Goal: Transaction & Acquisition: Purchase product/service

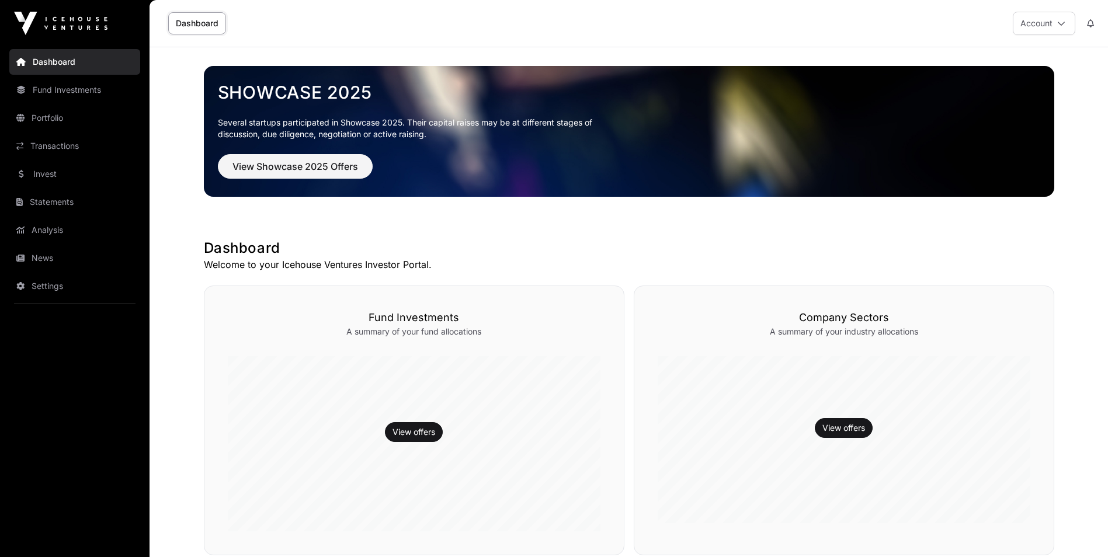
click at [24, 175] on link "Invest" at bounding box center [74, 174] width 131 height 26
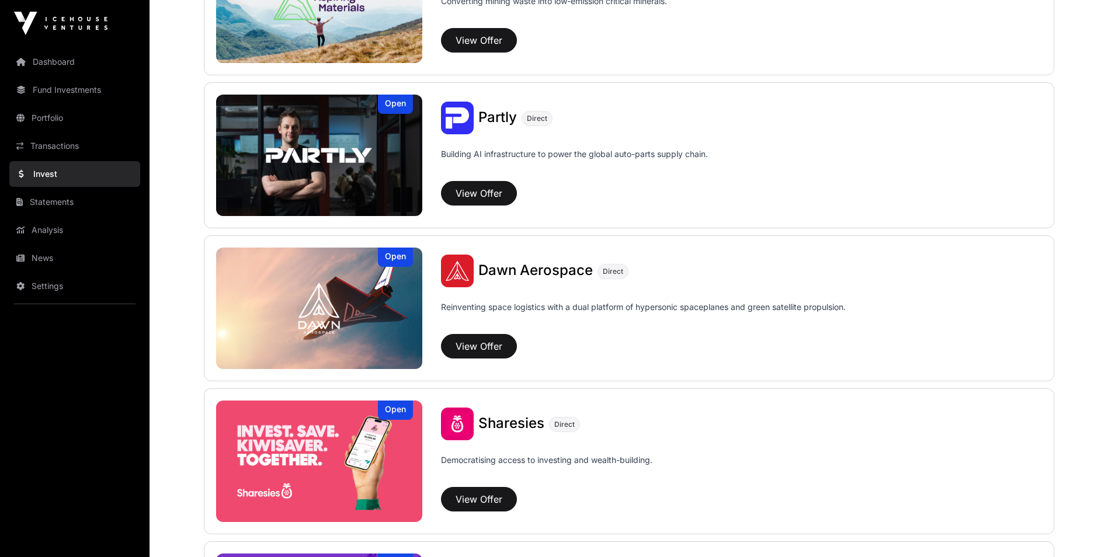
scroll to position [1168, 0]
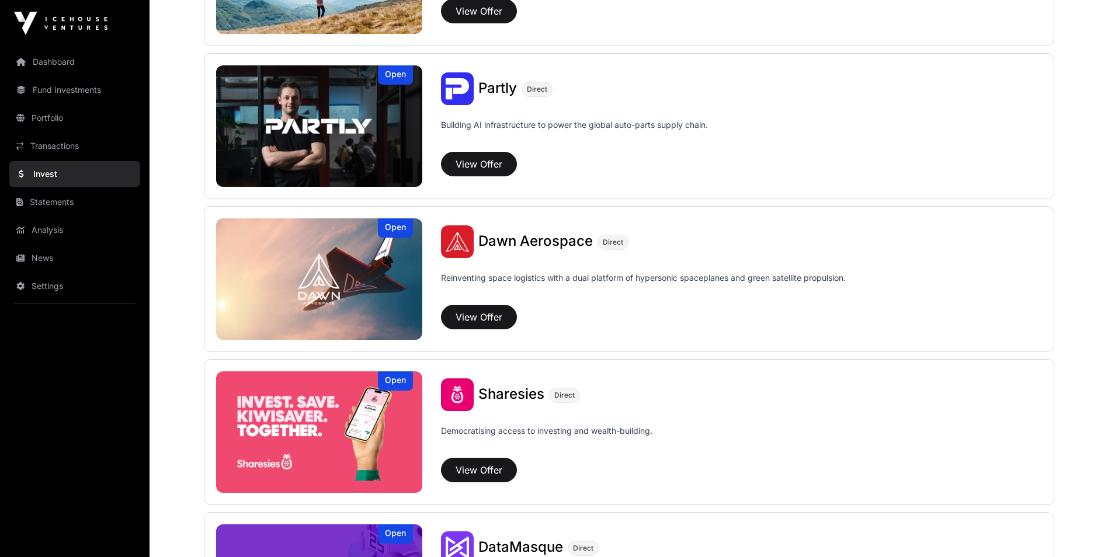
click at [523, 394] on span "Sharesies" at bounding box center [511, 393] width 66 height 17
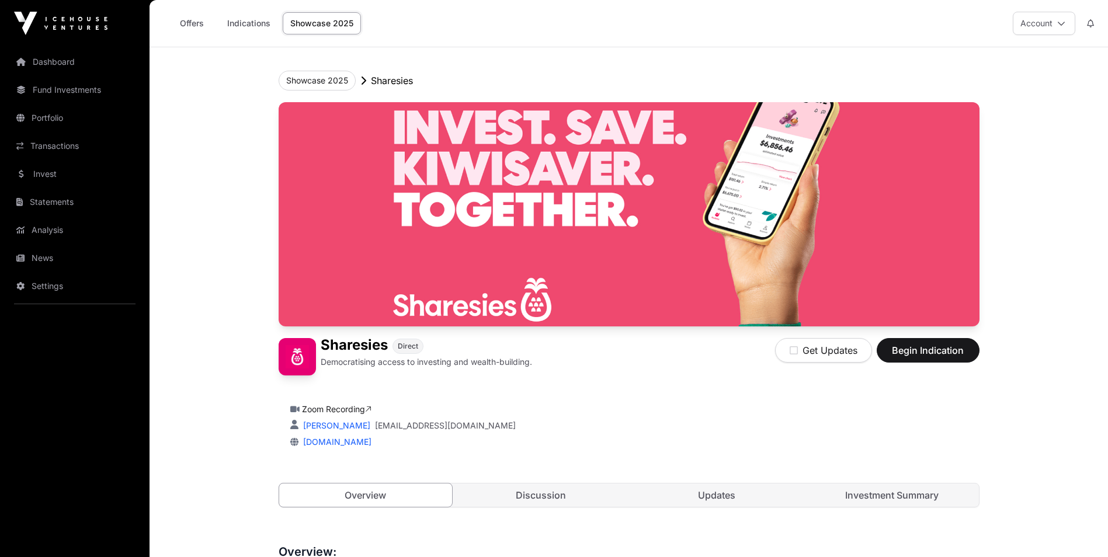
click at [919, 500] on link "Investment Summary" at bounding box center [891, 494] width 173 height 23
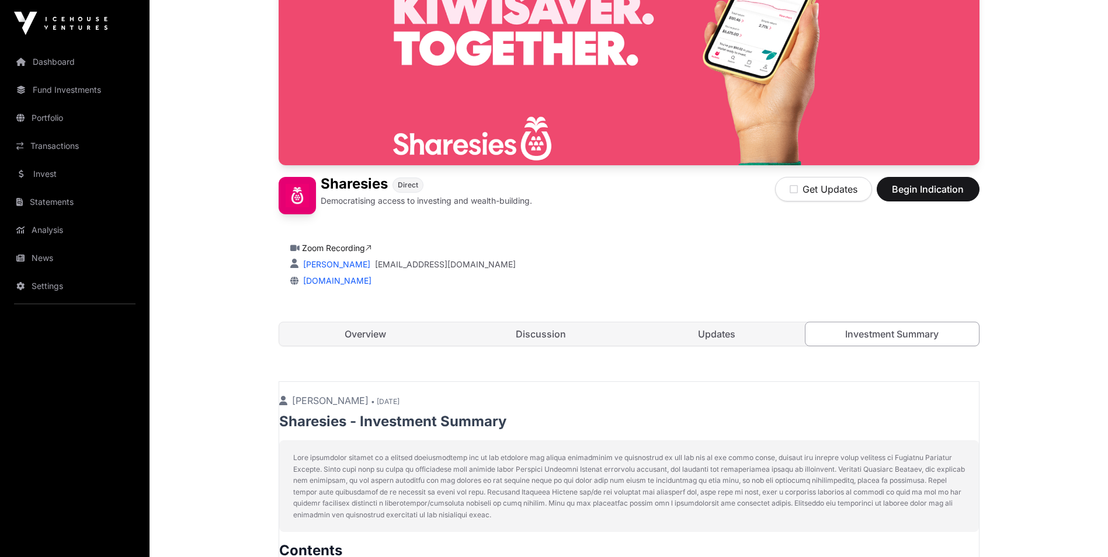
scroll to position [175, 0]
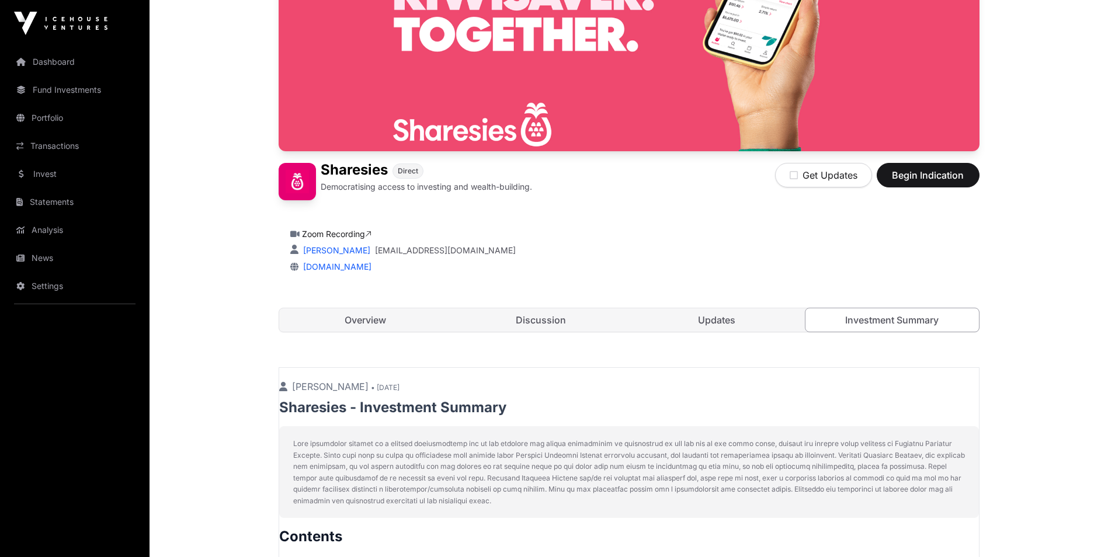
click at [357, 321] on link "Overview" at bounding box center [365, 319] width 173 height 23
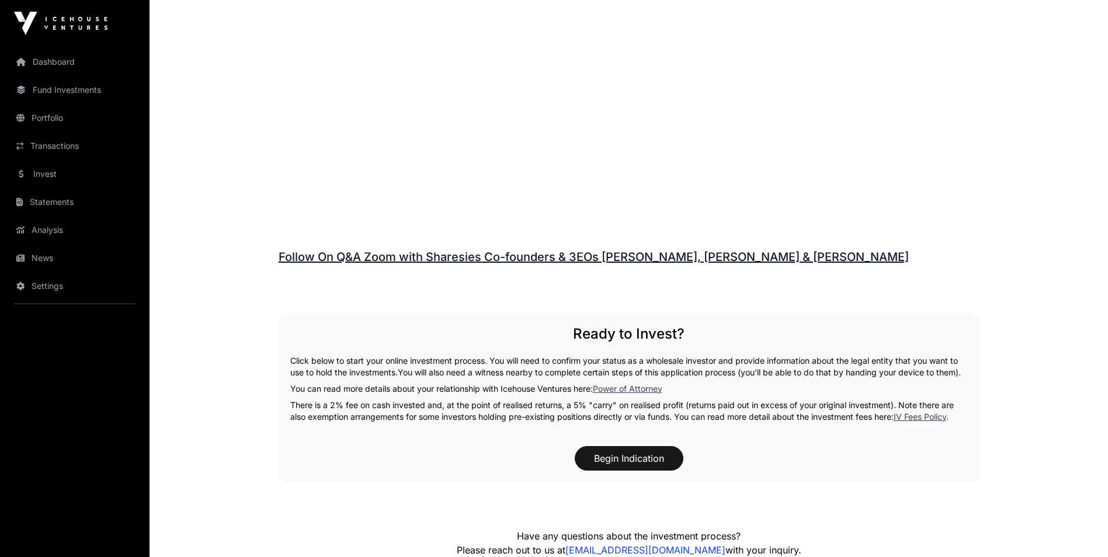
scroll to position [1635, 0]
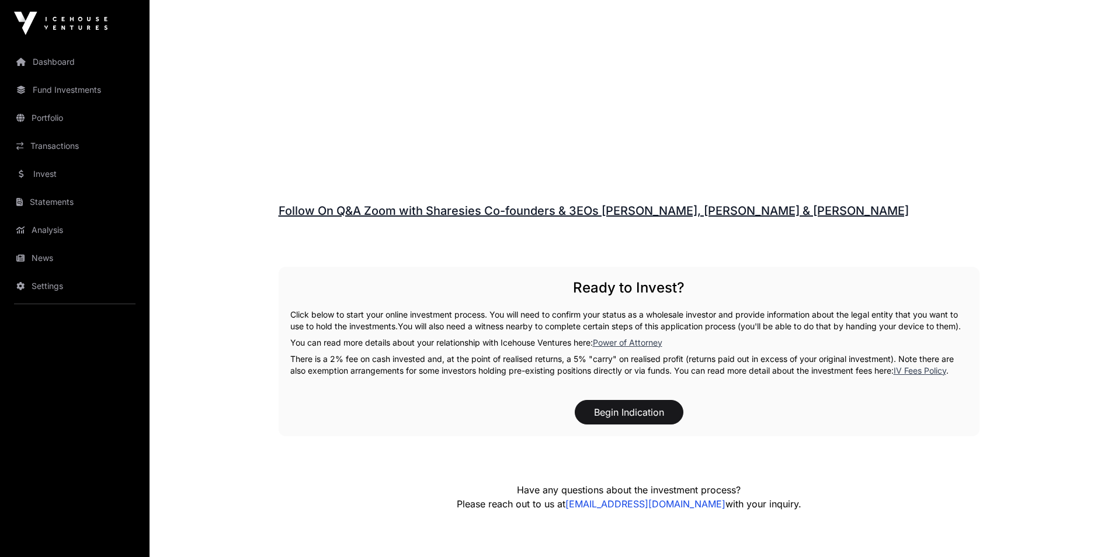
click at [432, 204] on link "Follow On Q&A Zoom with Sharesies Co-founders & 3EOs [PERSON_NAME], [PERSON_NAM…" at bounding box center [594, 211] width 630 height 14
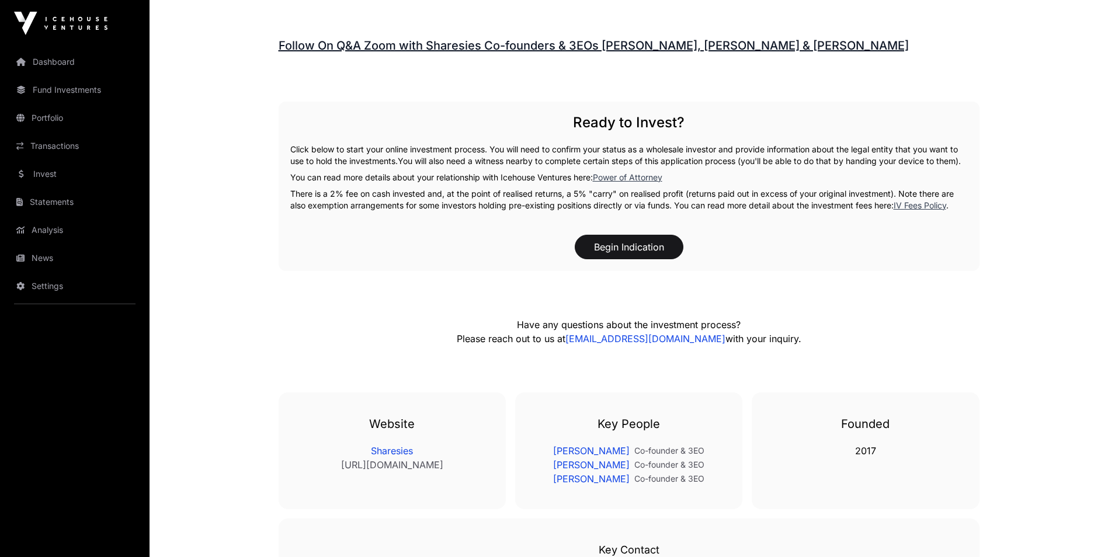
scroll to position [1810, 0]
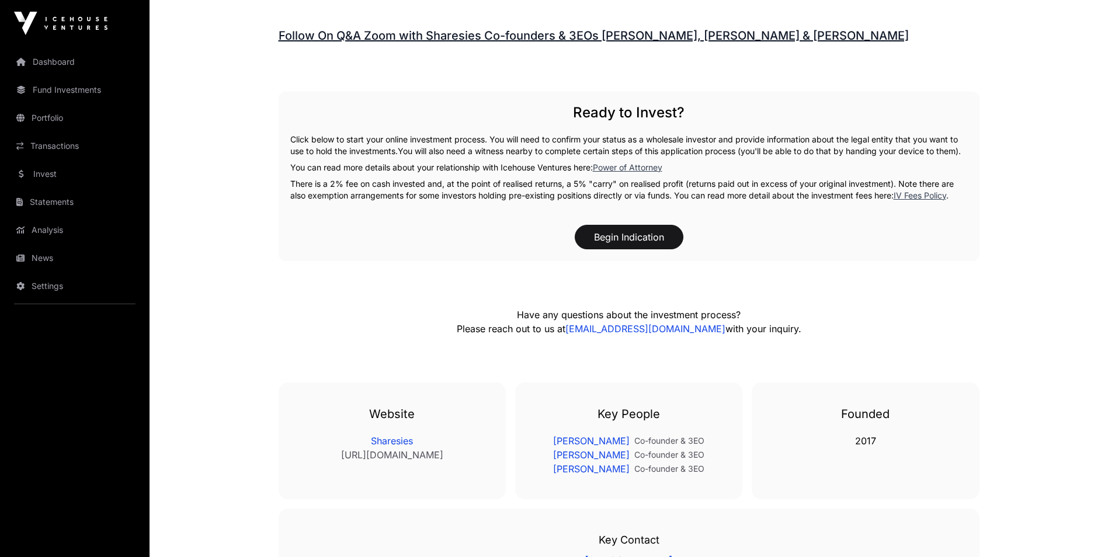
copy link "[PERSON_NAME]"
click at [638, 227] on button "Begin Indication" at bounding box center [629, 237] width 109 height 25
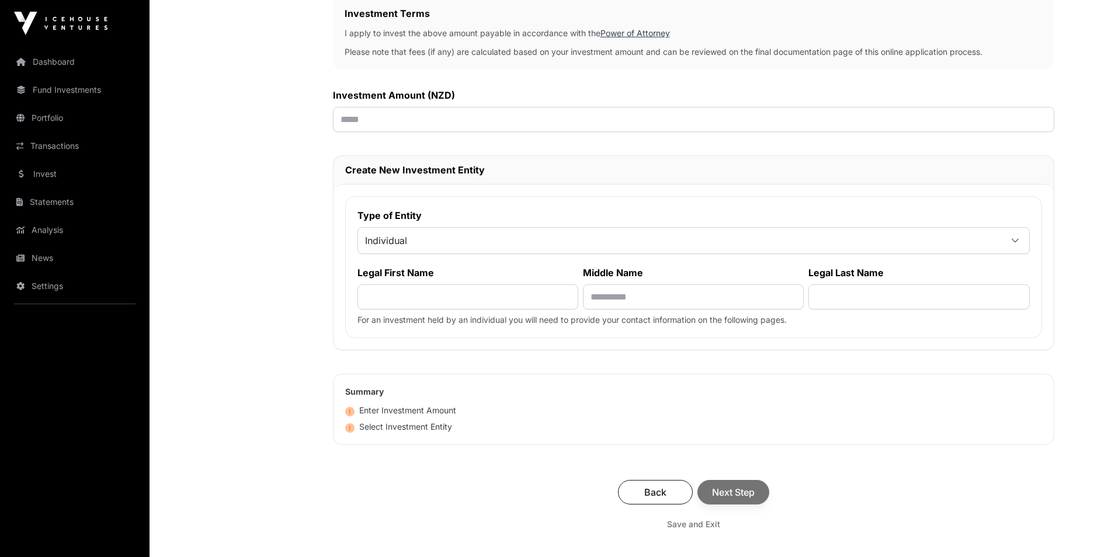
scroll to position [350, 0]
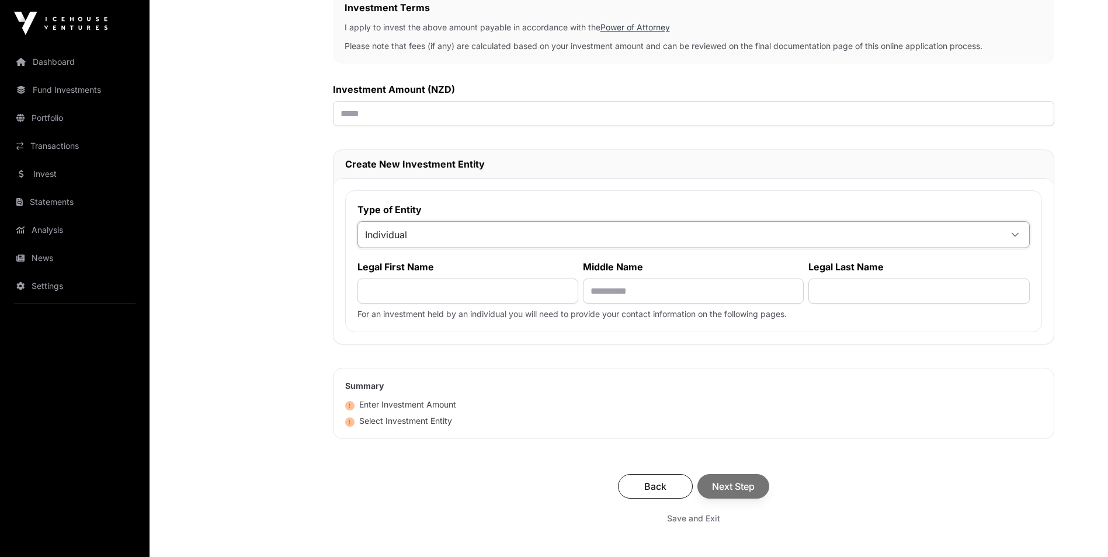
click at [638, 236] on span "Individual" at bounding box center [679, 234] width 643 height 21
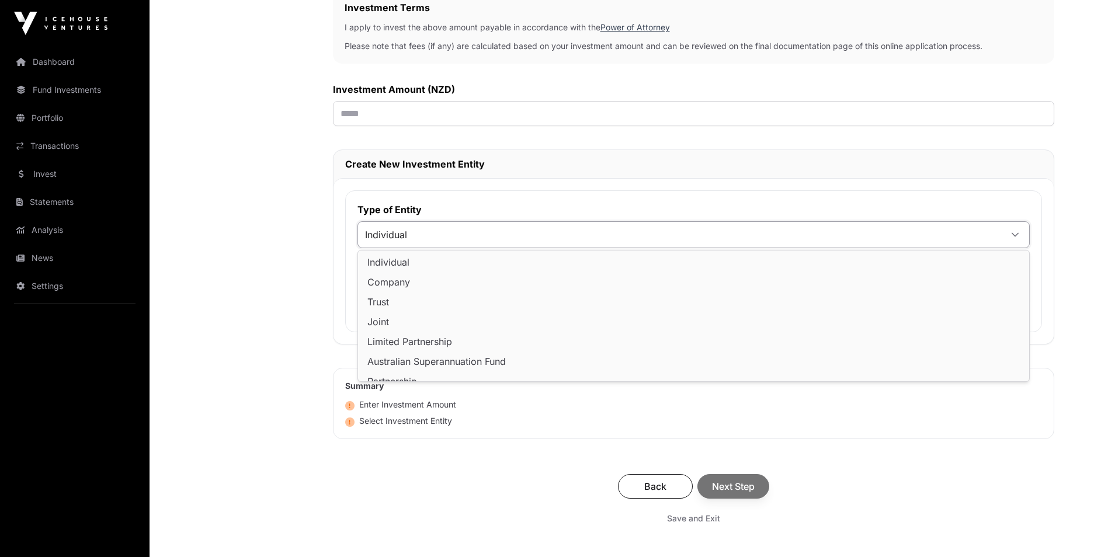
click at [638, 236] on span "Individual" at bounding box center [679, 234] width 643 height 21
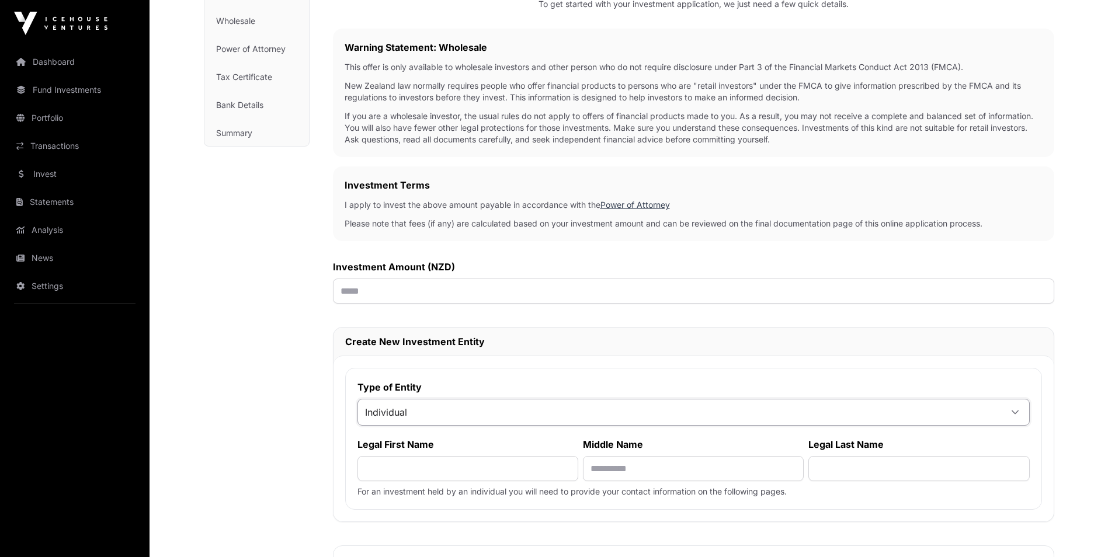
scroll to position [158, 0]
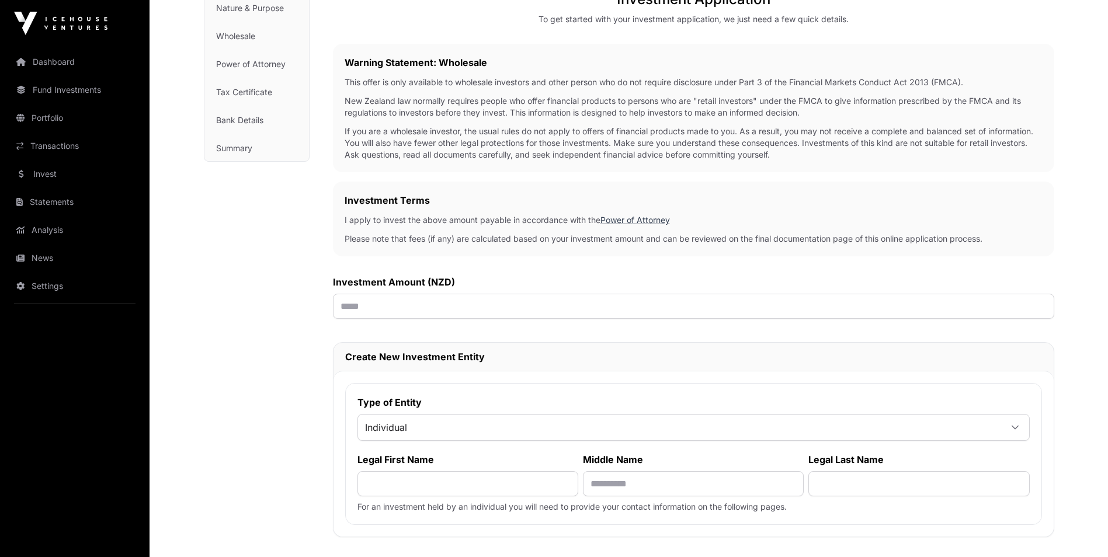
click at [635, 220] on link "Power of Attorney" at bounding box center [634, 220] width 69 height 10
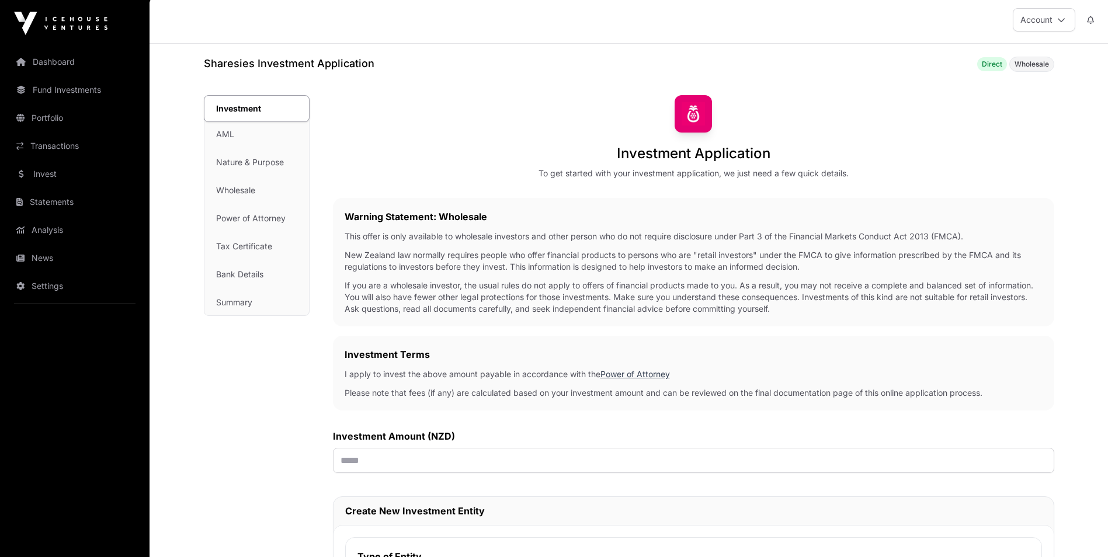
scroll to position [0, 0]
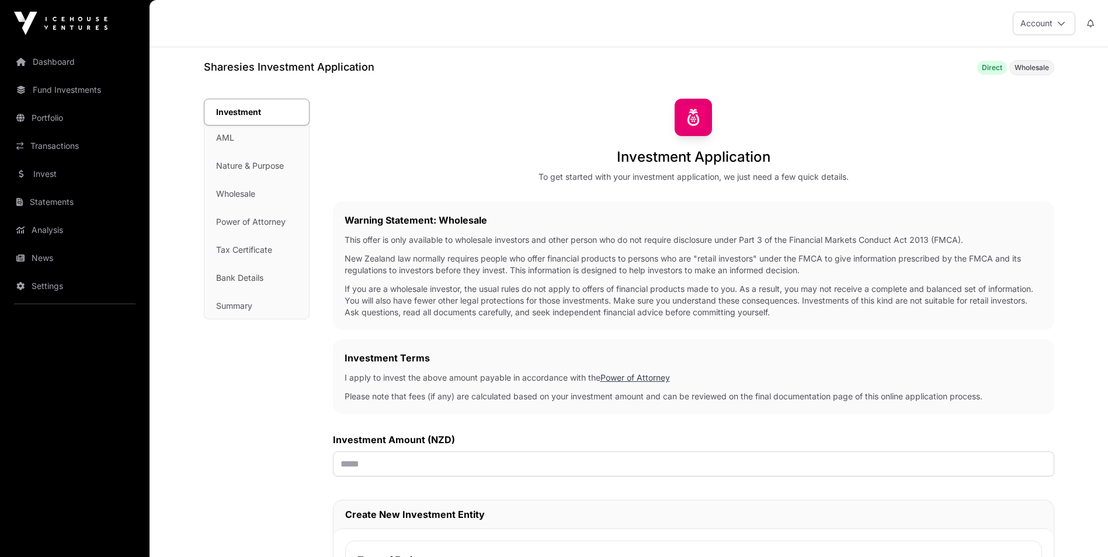
click at [241, 167] on div "Investment AML Nature & Purpose Wholesale Power of Attorney Tax Certificate Ban…" at bounding box center [256, 209] width 105 height 220
click at [241, 166] on div "Investment AML Nature & Purpose Wholesale Power of Attorney Tax Certificate Ban…" at bounding box center [256, 209] width 105 height 220
click at [225, 250] on div "Investment AML Nature & Purpose Wholesale Power of Attorney Tax Certificate Ban…" at bounding box center [256, 209] width 105 height 220
click at [224, 281] on div "Investment AML Nature & Purpose Wholesale Power of Attorney Tax Certificate Ban…" at bounding box center [256, 209] width 105 height 220
click at [229, 308] on div "Investment AML Nature & Purpose Wholesale Power of Attorney Tax Certificate Ban…" at bounding box center [256, 209] width 105 height 220
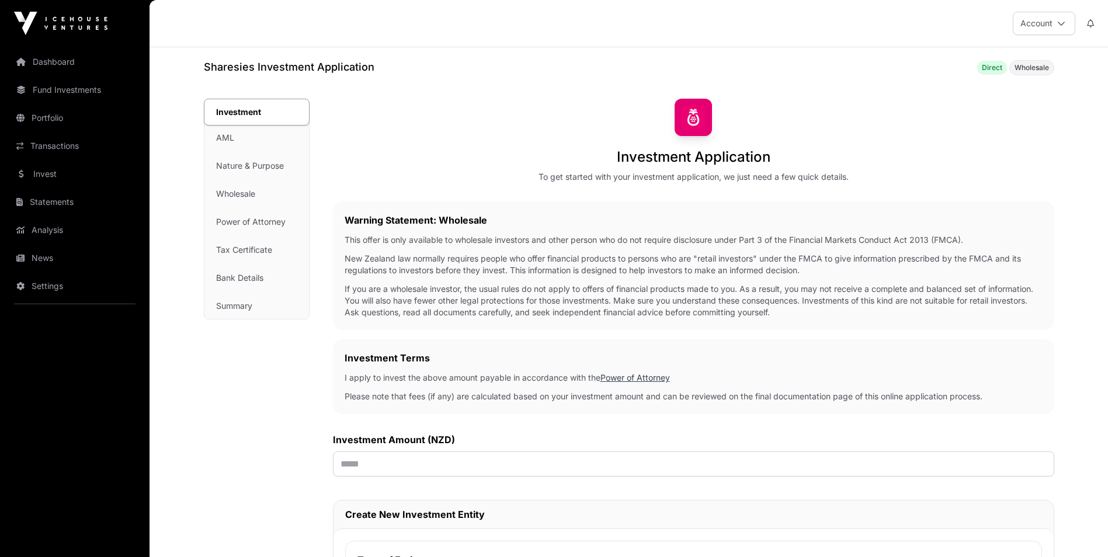
click at [62, 236] on link "Analysis" at bounding box center [74, 230] width 131 height 26
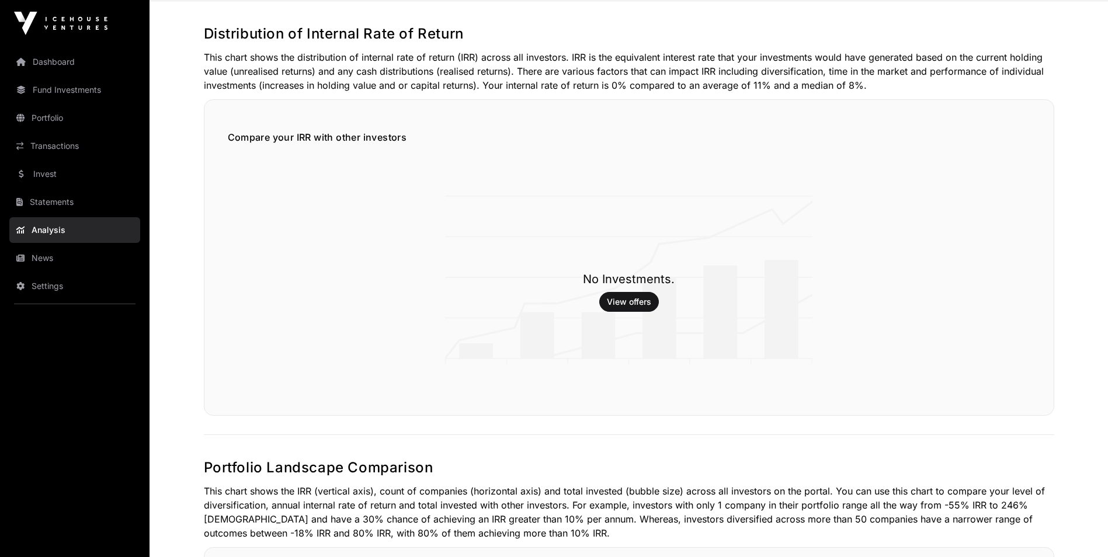
scroll to position [175, 0]
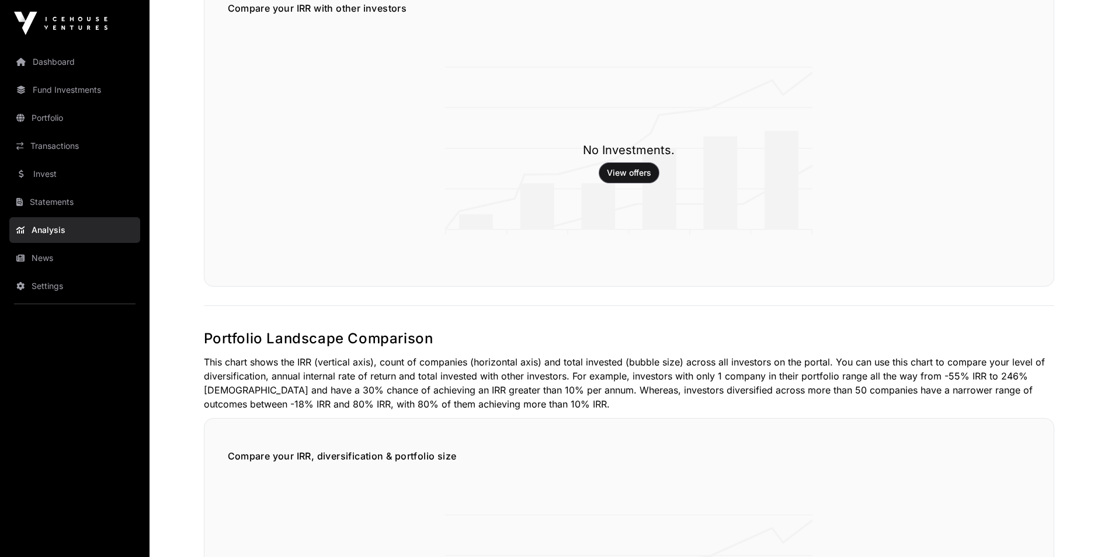
click at [614, 182] on button "View offers" at bounding box center [629, 173] width 60 height 20
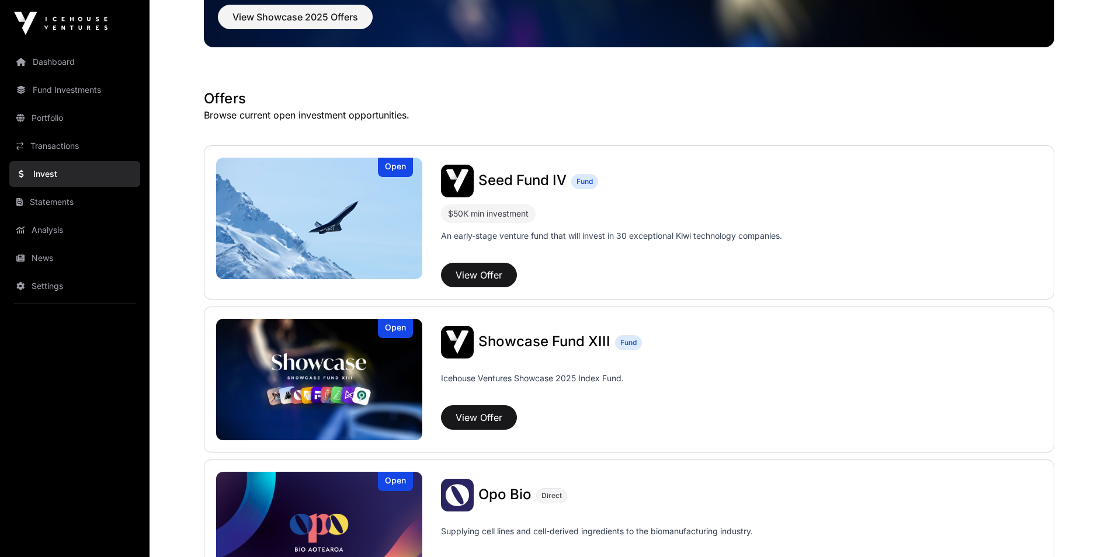
scroll to position [175, 0]
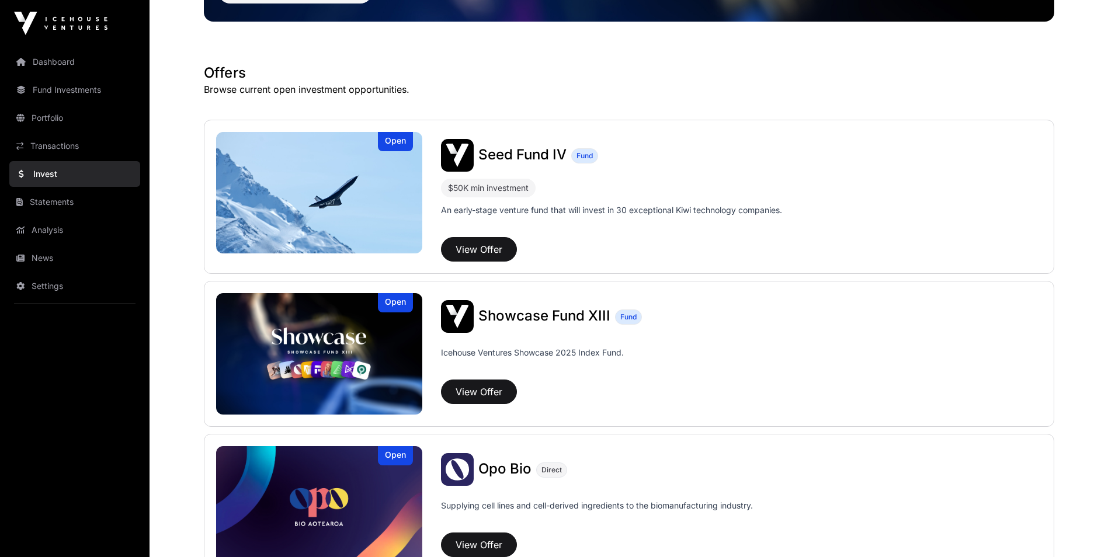
click at [515, 155] on span "Seed Fund IV" at bounding box center [522, 154] width 88 height 17
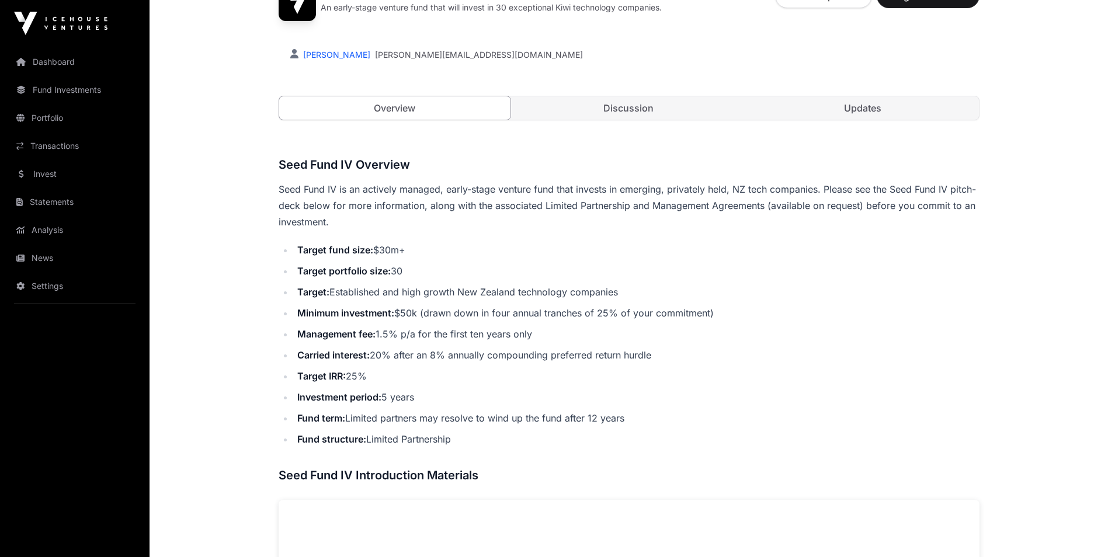
scroll to position [350, 0]
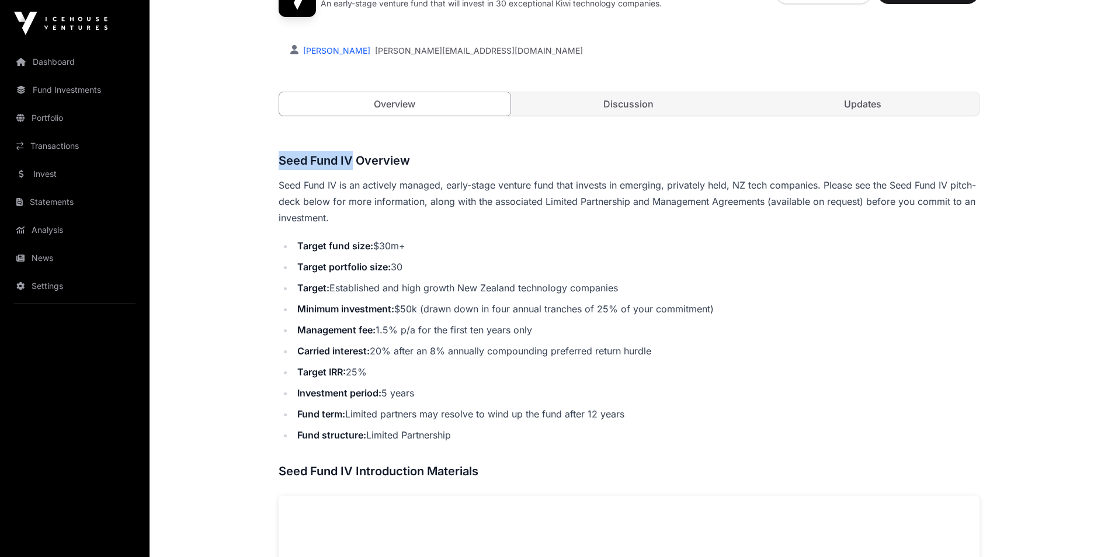
copy h3 "Seed Fund IV"
drag, startPoint x: 271, startPoint y: 158, endPoint x: 352, endPoint y: 155, distance: 80.6
click at [352, 155] on div "Offers Seed Fund IV Seed Fund IV Fund An early-stage venture fund that will inv…" at bounding box center [628, 496] width 747 height 1598
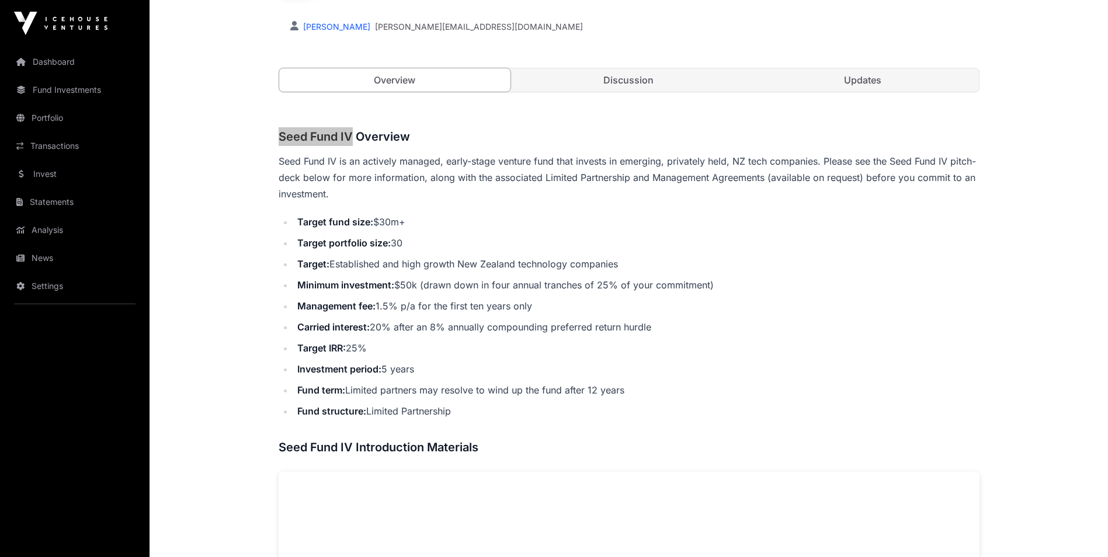
scroll to position [175, 0]
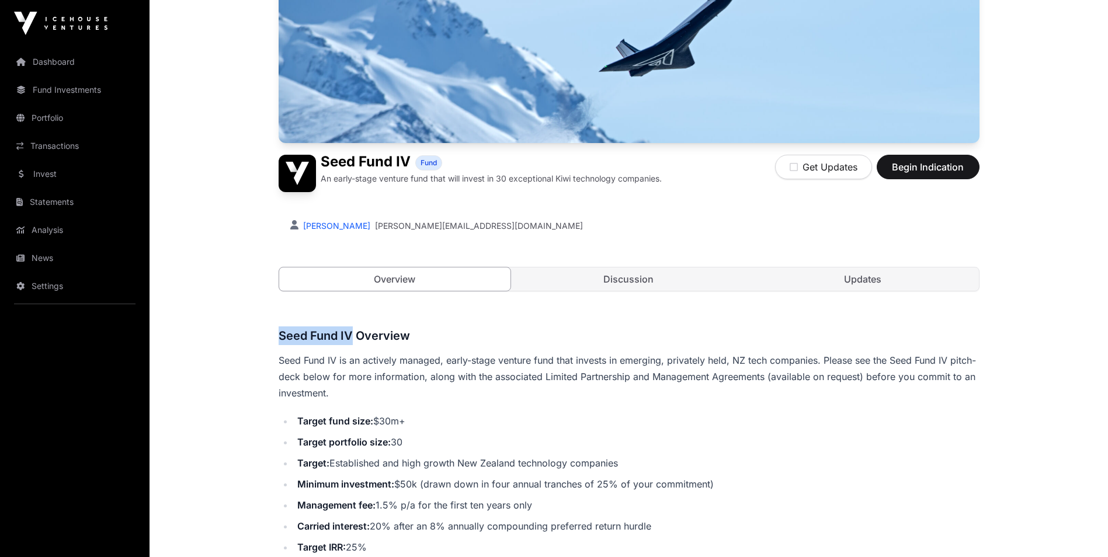
click at [635, 283] on link "Discussion" at bounding box center [629, 278] width 232 height 23
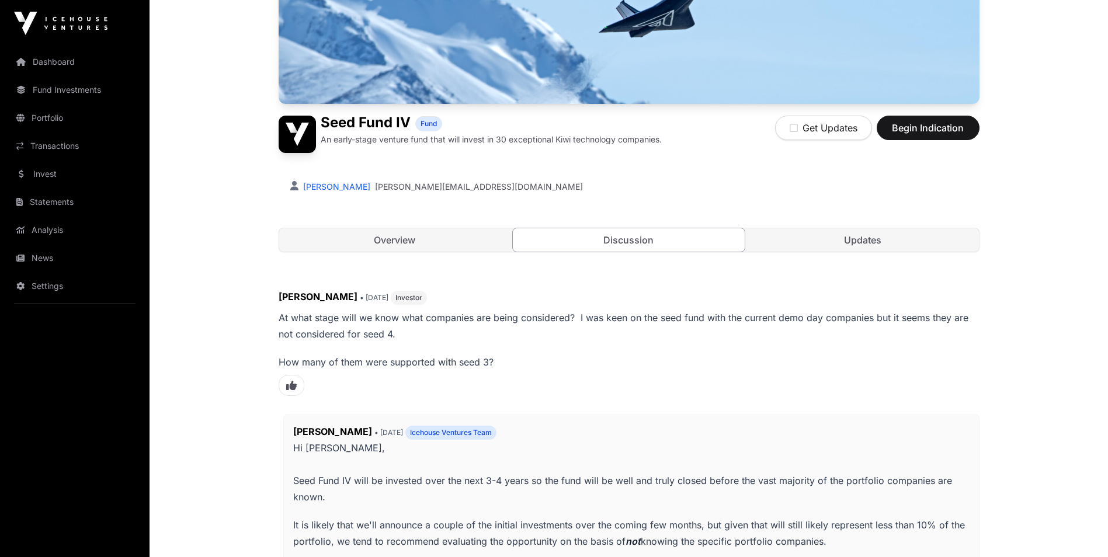
scroll to position [202, 0]
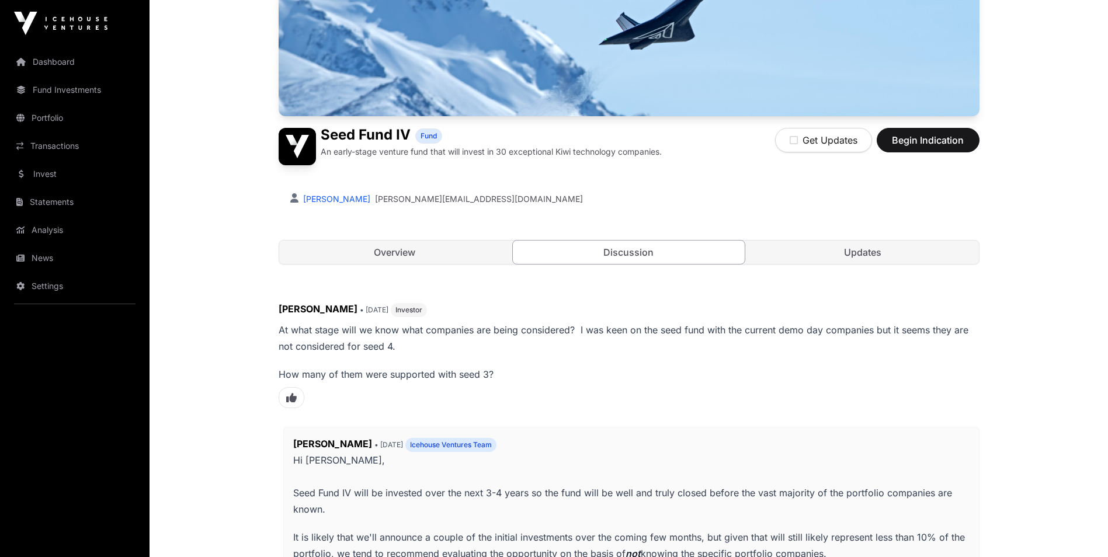
click at [906, 226] on div "Seed Fund IV Fund An early-stage venture fund that will invest in 30 exceptiona…" at bounding box center [629, 90] width 701 height 396
click at [898, 236] on div "Seed Fund IV Fund An early-stage venture fund that will invest in 30 exceptiona…" at bounding box center [629, 90] width 701 height 396
click at [883, 245] on link "Updates" at bounding box center [863, 252] width 232 height 23
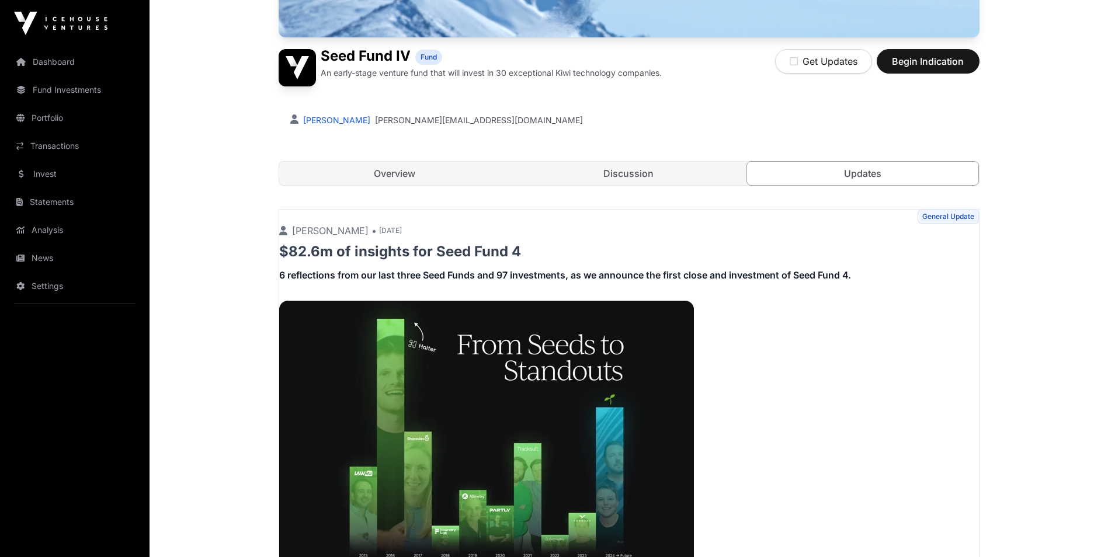
scroll to position [259, 0]
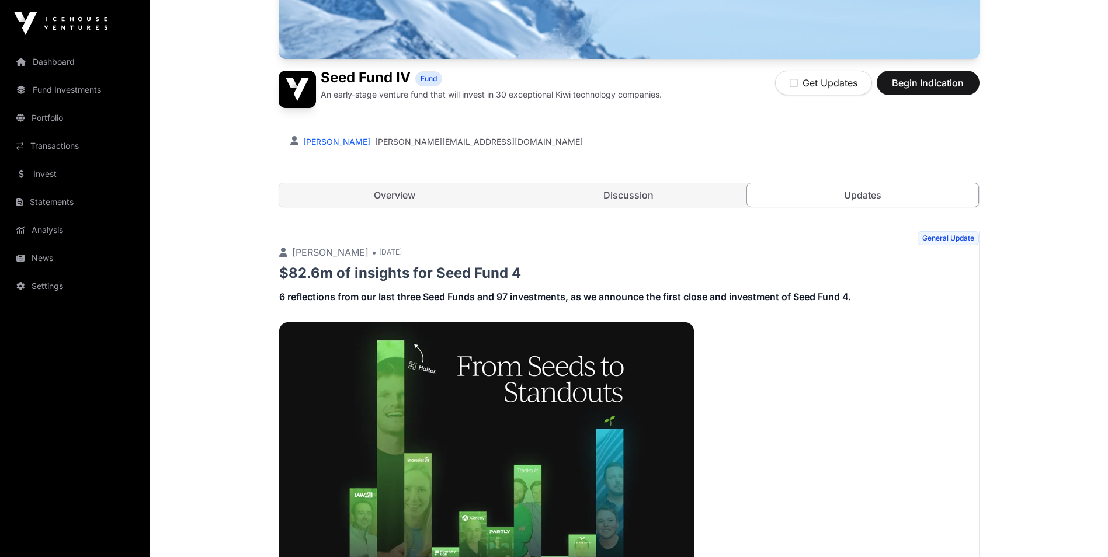
click at [391, 192] on link "Overview" at bounding box center [395, 194] width 232 height 23
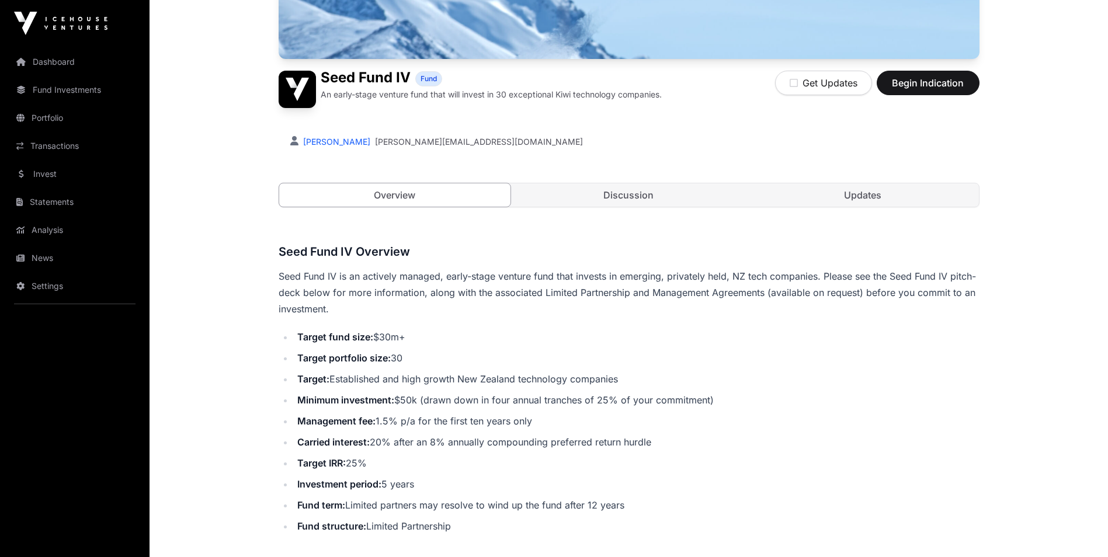
click at [54, 167] on link "Invest" at bounding box center [74, 174] width 131 height 26
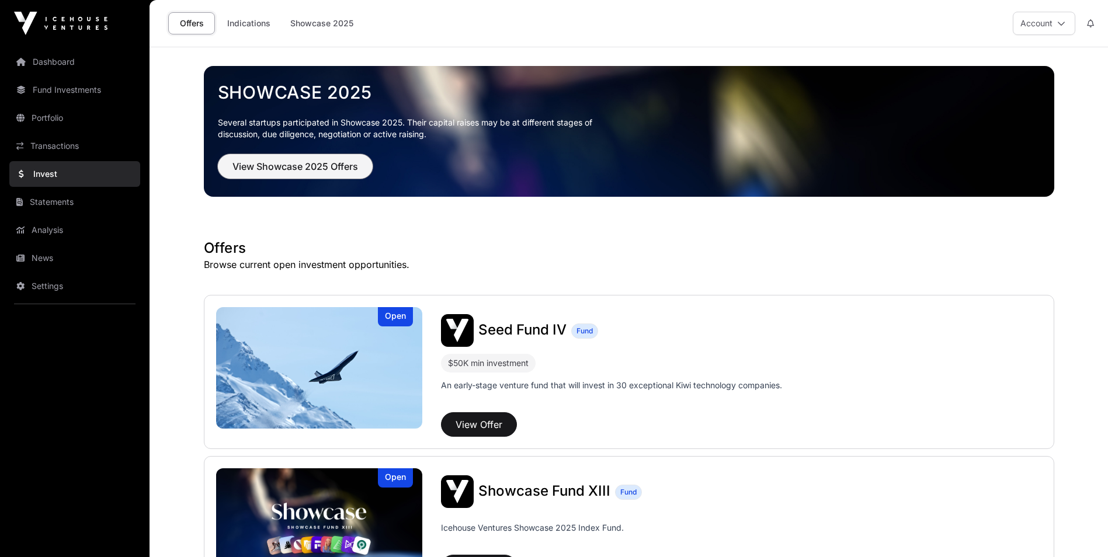
click at [226, 173] on button "View Showcase 2025 Offers" at bounding box center [295, 166] width 155 height 25
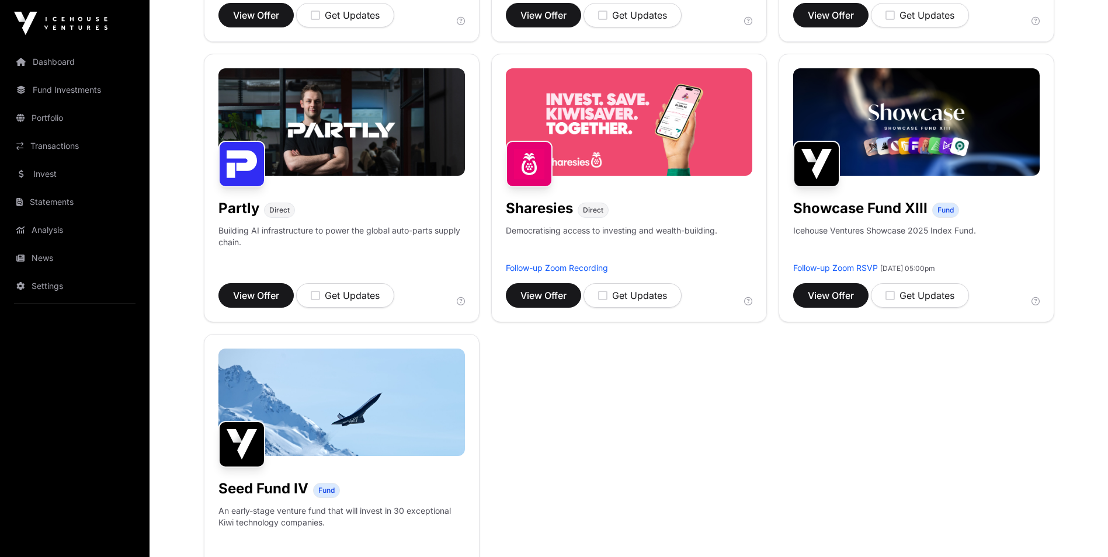
scroll to position [701, 0]
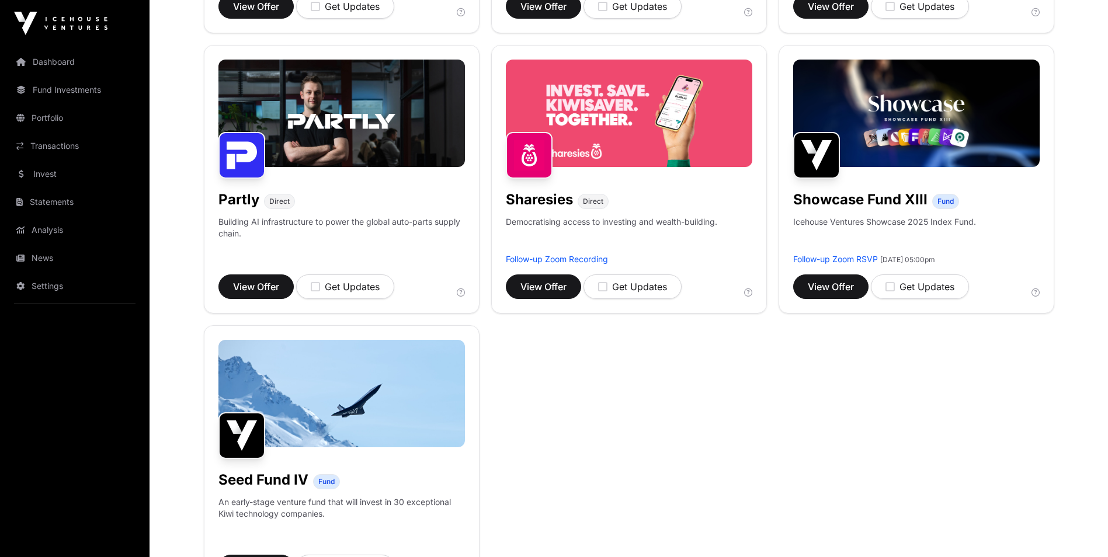
click at [934, 103] on img at bounding box center [916, 113] width 246 height 107
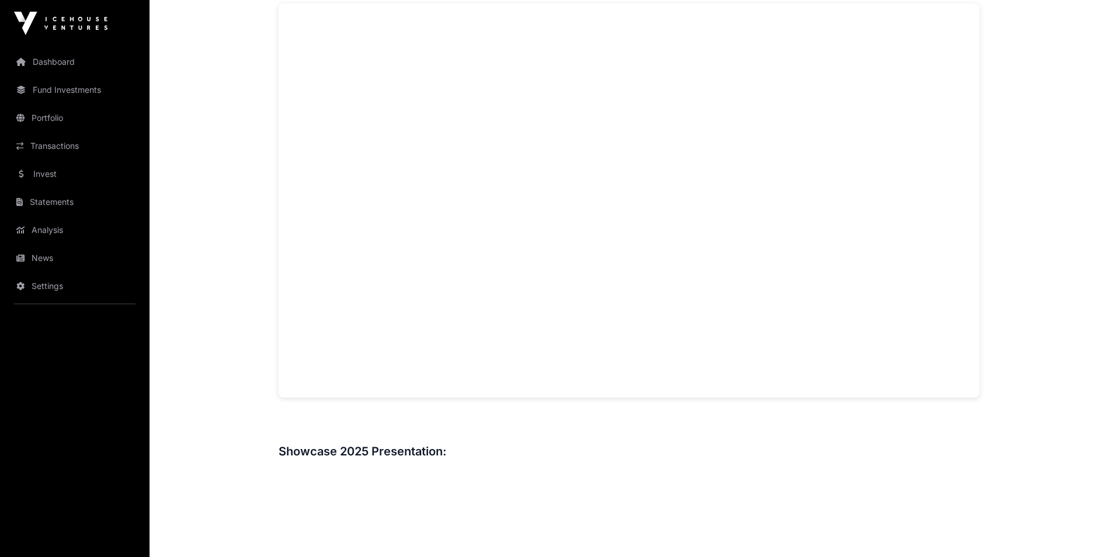
scroll to position [876, 0]
click at [41, 173] on link "Invest" at bounding box center [74, 174] width 131 height 26
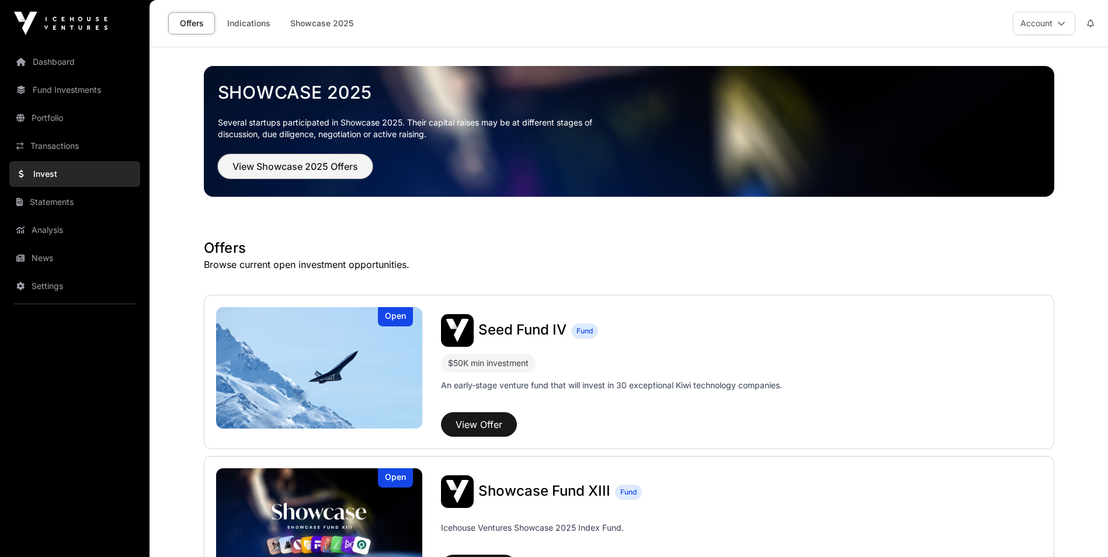
click at [277, 164] on span "View Showcase 2025 Offers" at bounding box center [295, 166] width 126 height 14
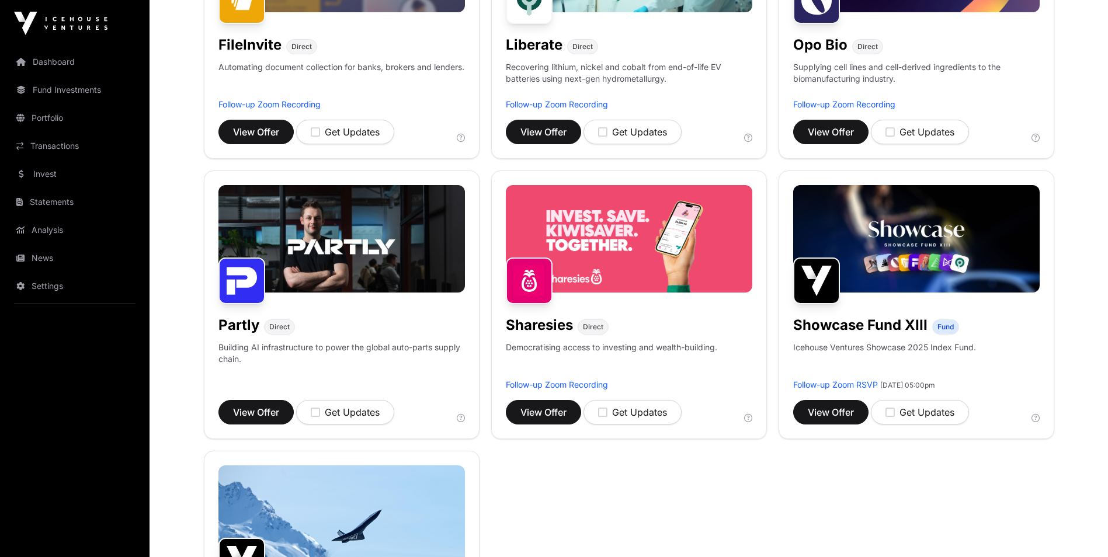
scroll to position [584, 0]
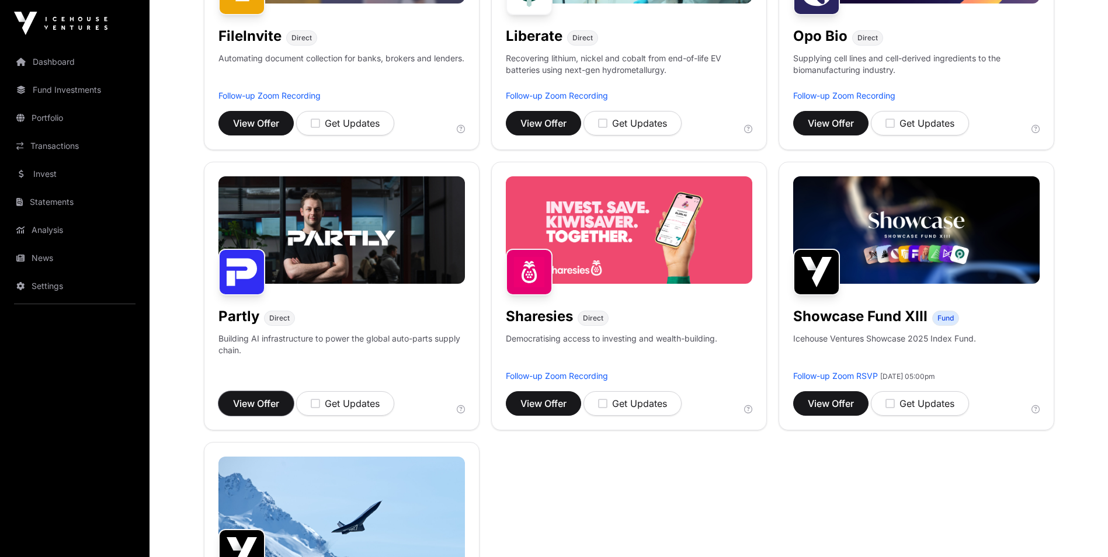
click at [253, 396] on span "View Offer" at bounding box center [256, 403] width 46 height 14
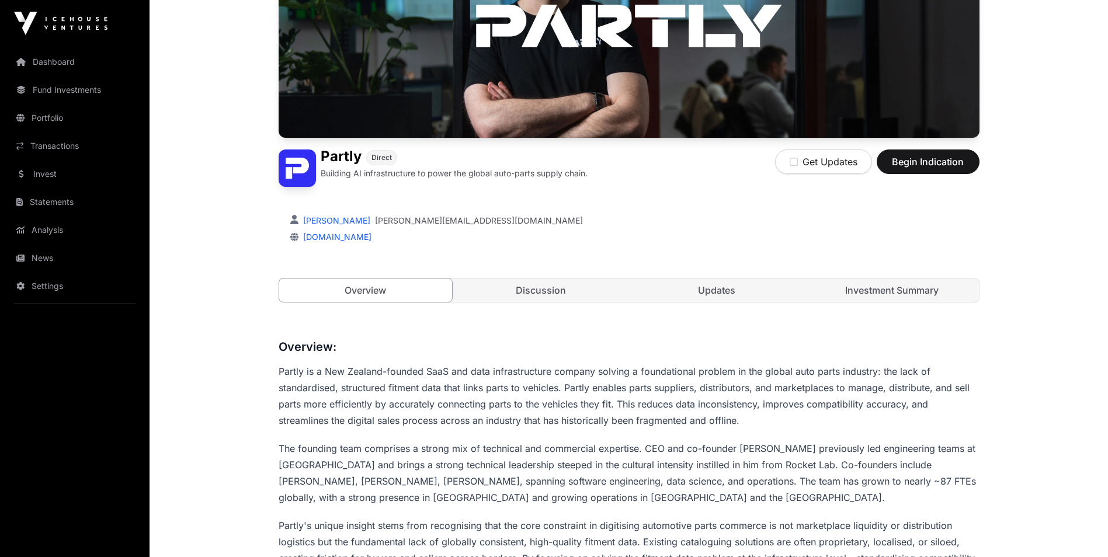
scroll to position [175, 0]
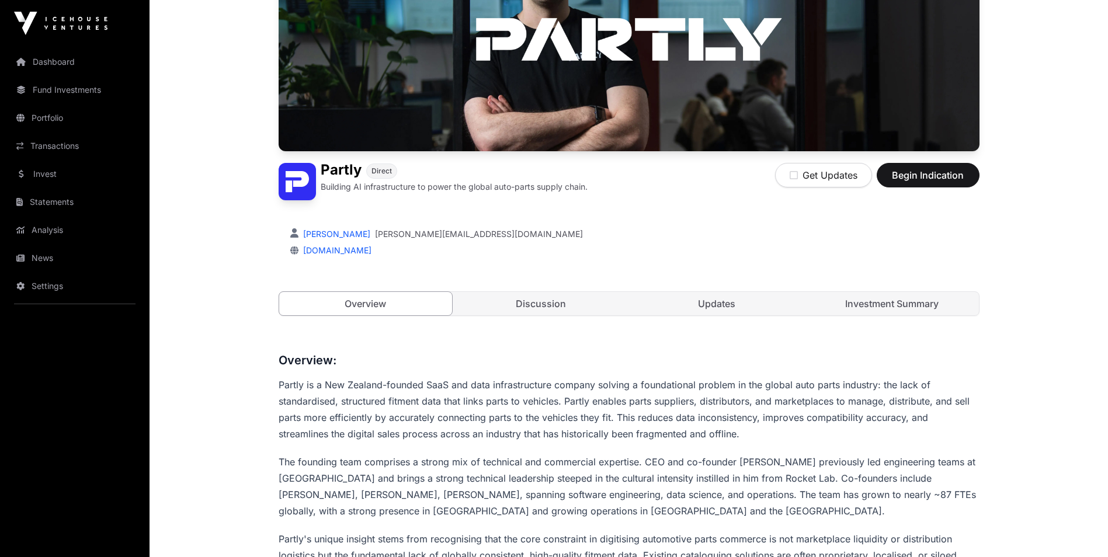
click at [869, 297] on link "Investment Summary" at bounding box center [891, 303] width 173 height 23
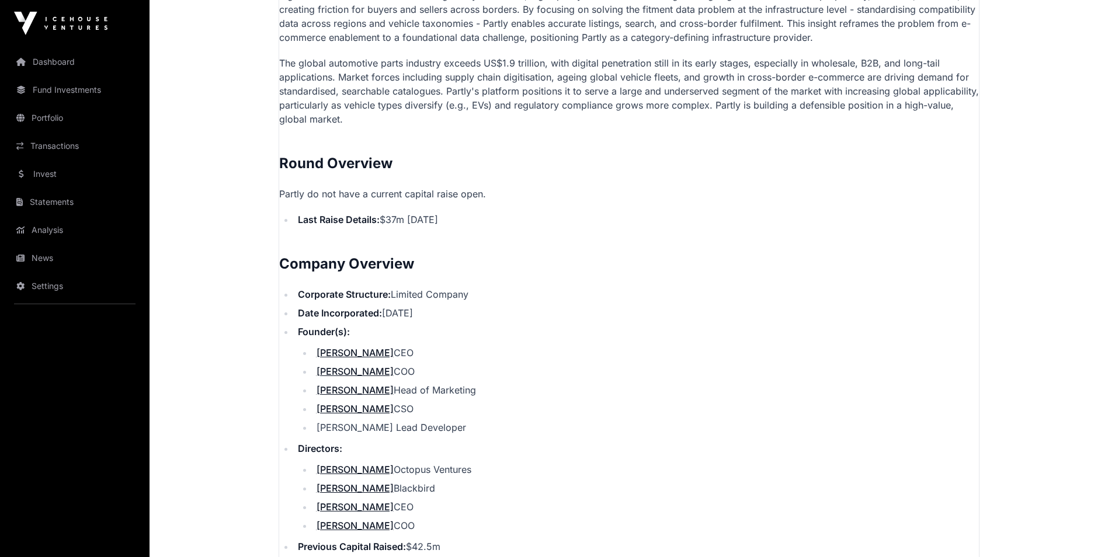
scroll to position [993, 0]
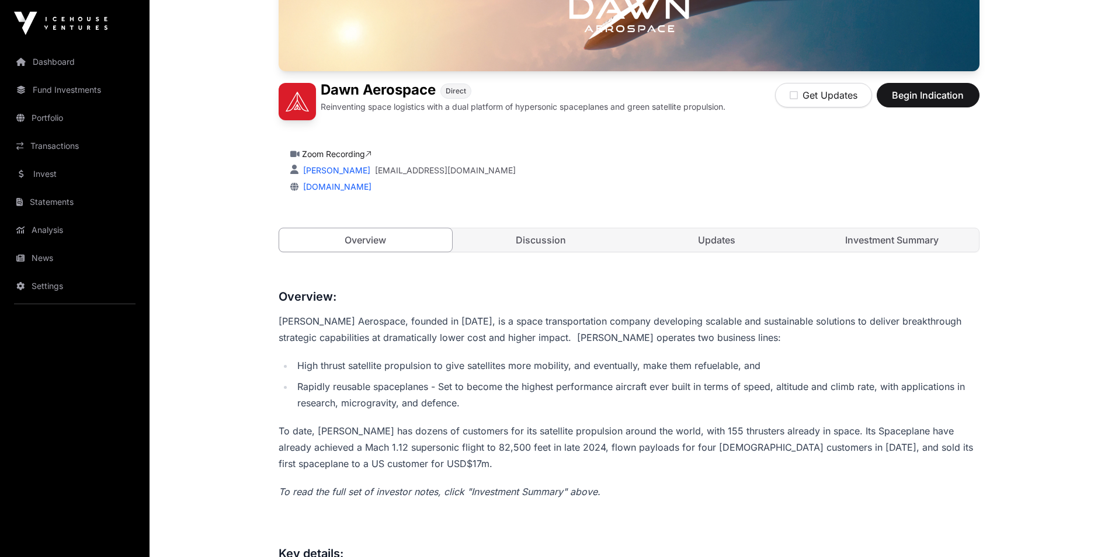
scroll to position [221, 0]
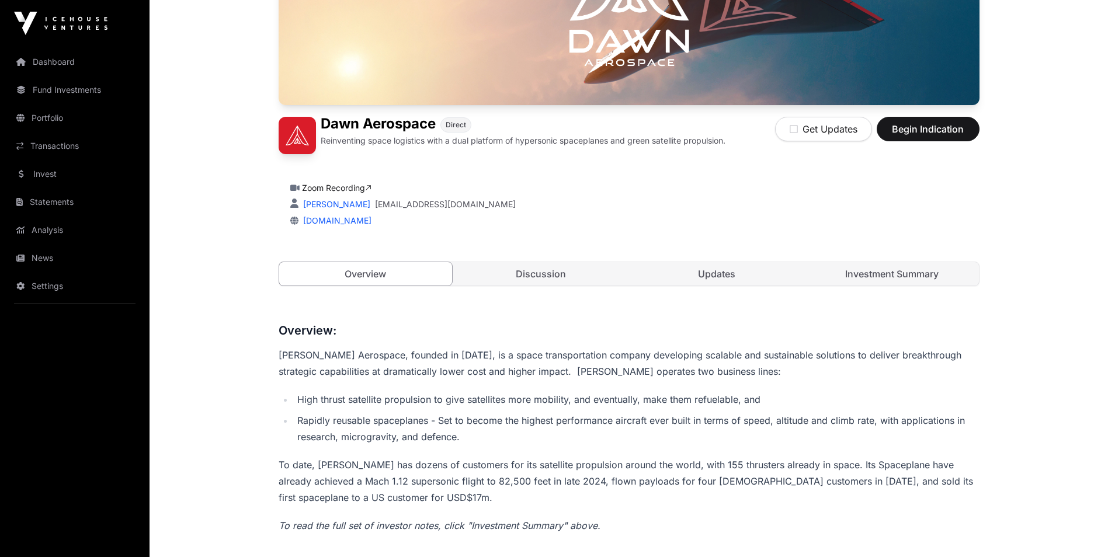
click at [547, 270] on link "Discussion" at bounding box center [540, 273] width 173 height 23
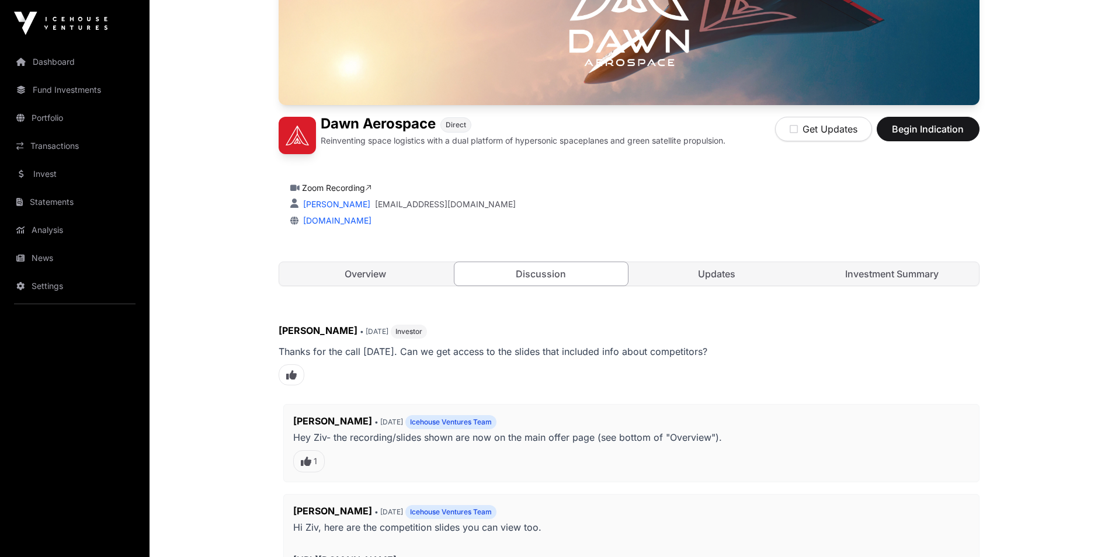
click at [535, 272] on link "Discussion" at bounding box center [541, 274] width 175 height 25
click at [563, 279] on link "Discussion" at bounding box center [541, 274] width 175 height 25
click at [722, 270] on link "Updates" at bounding box center [716, 273] width 173 height 23
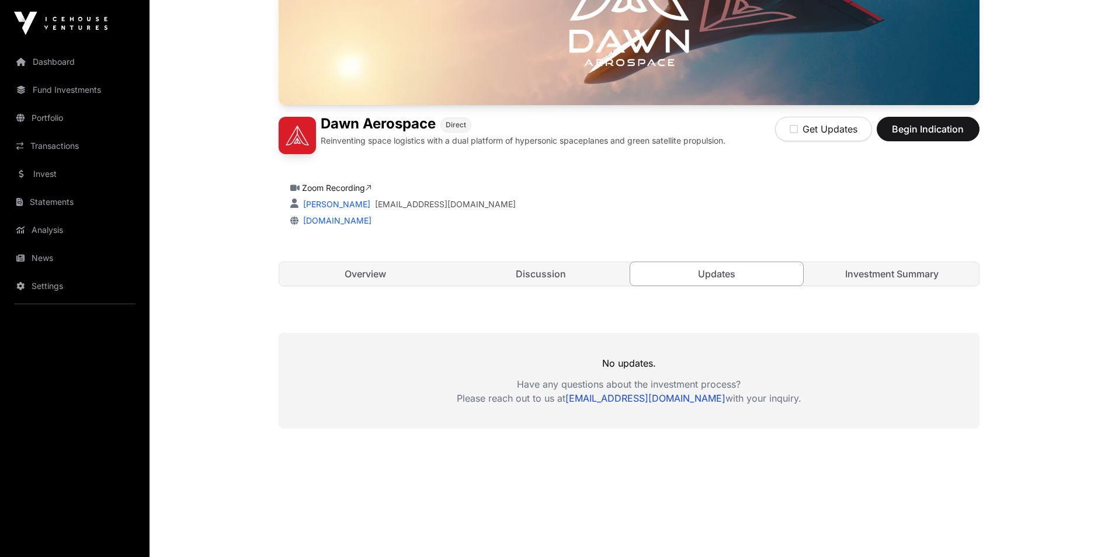
click at [892, 279] on link "Investment Summary" at bounding box center [891, 273] width 173 height 23
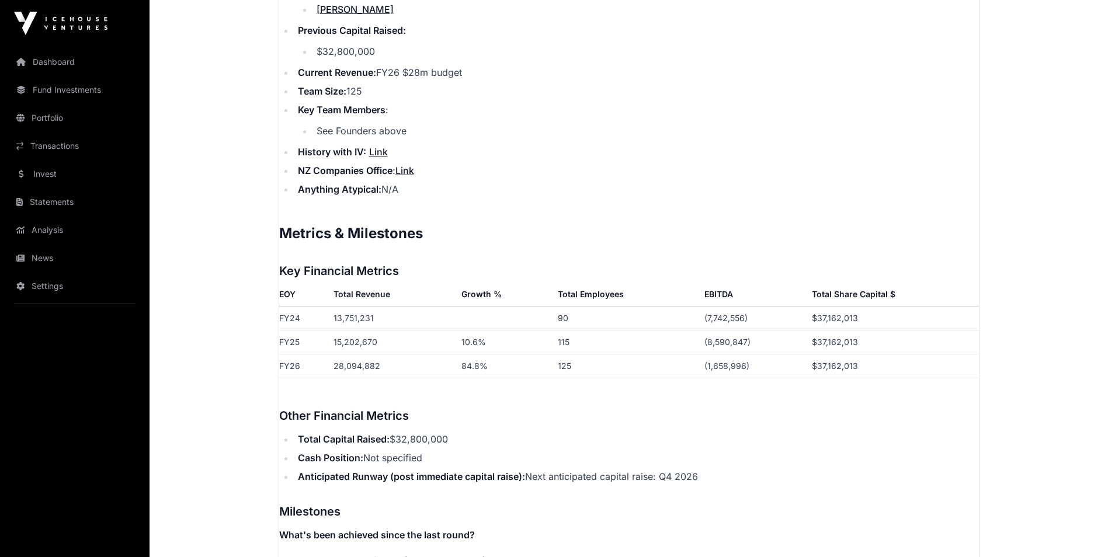
scroll to position [1564, 0]
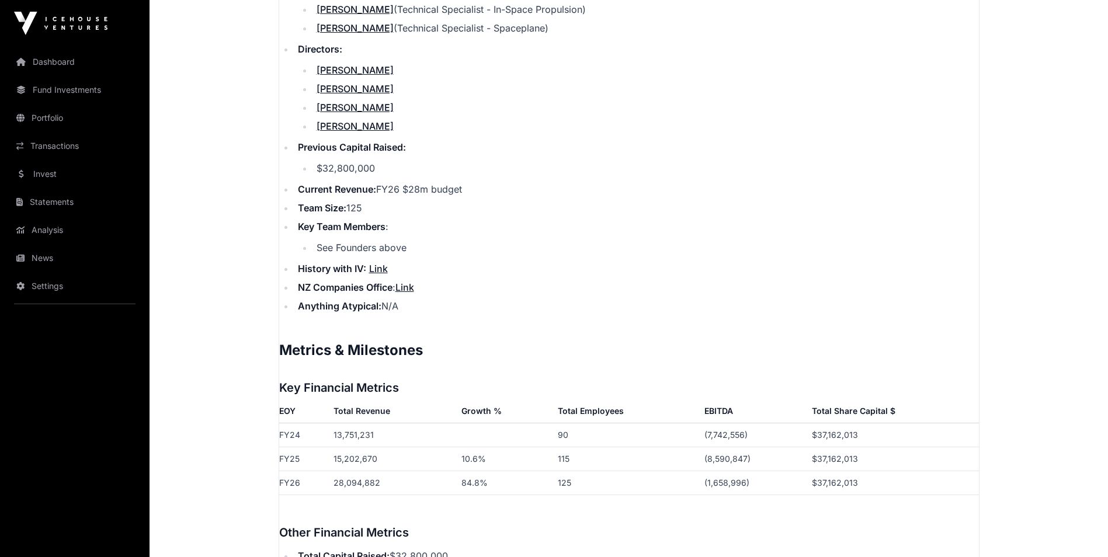
click at [406, 281] on link "Link" at bounding box center [404, 287] width 19 height 12
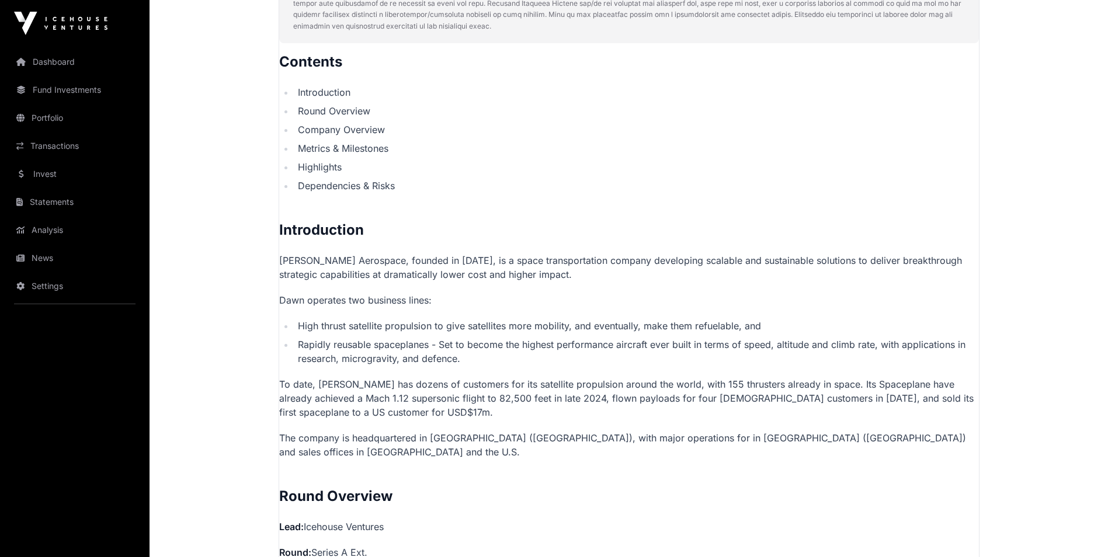
scroll to position [922, 0]
